Goal: Check status: Check status

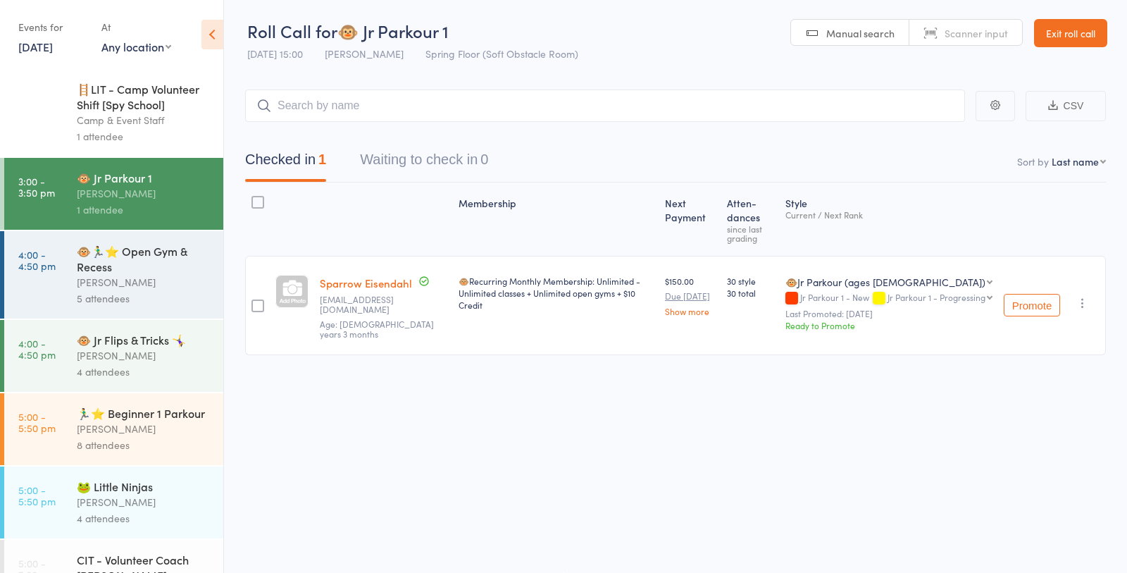
scroll to position [1, 0]
click at [163, 282] on div "[PERSON_NAME]" at bounding box center [144, 282] width 135 height 16
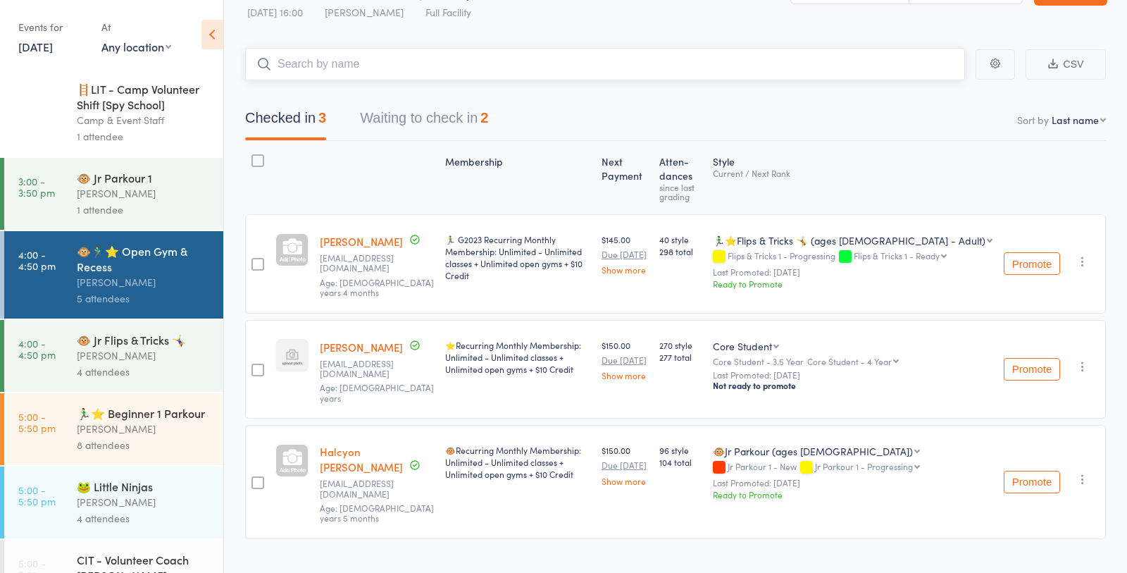
click at [442, 133] on button "Waiting to check in 2" at bounding box center [424, 121] width 128 height 37
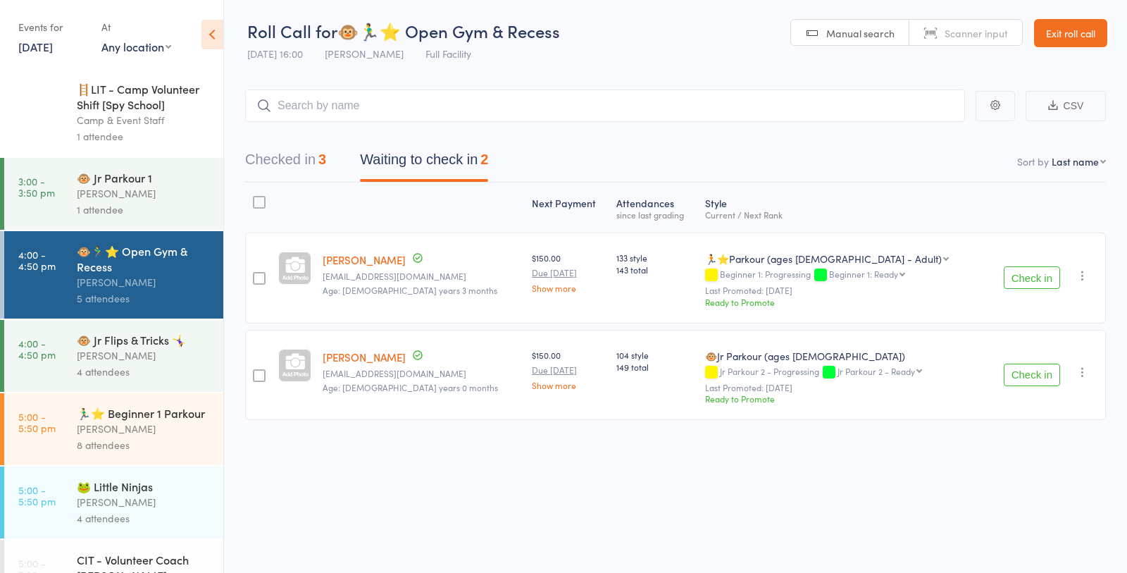
click at [123, 445] on div "8 attendees" at bounding box center [144, 445] width 135 height 16
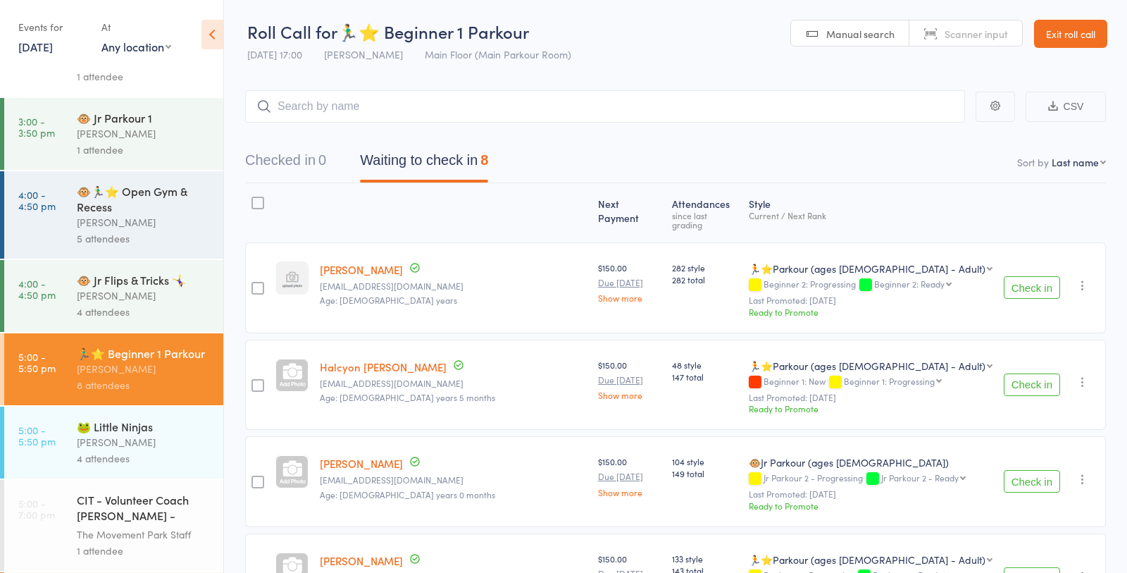
scroll to position [135, 0]
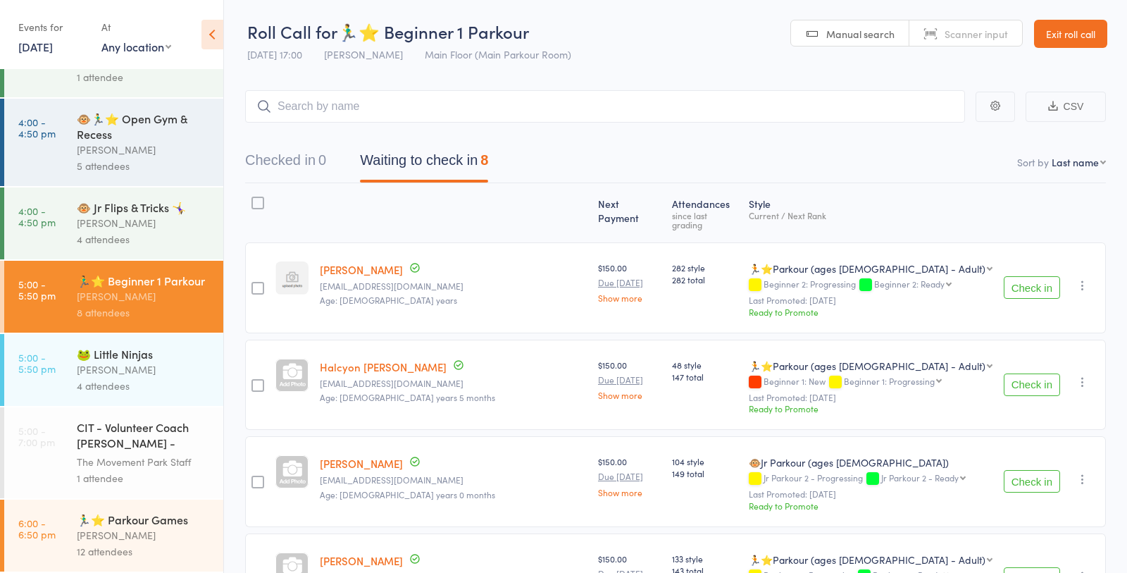
click at [135, 544] on div "12 attendees" at bounding box center [144, 551] width 135 height 16
